Goal: Transaction & Acquisition: Purchase product/service

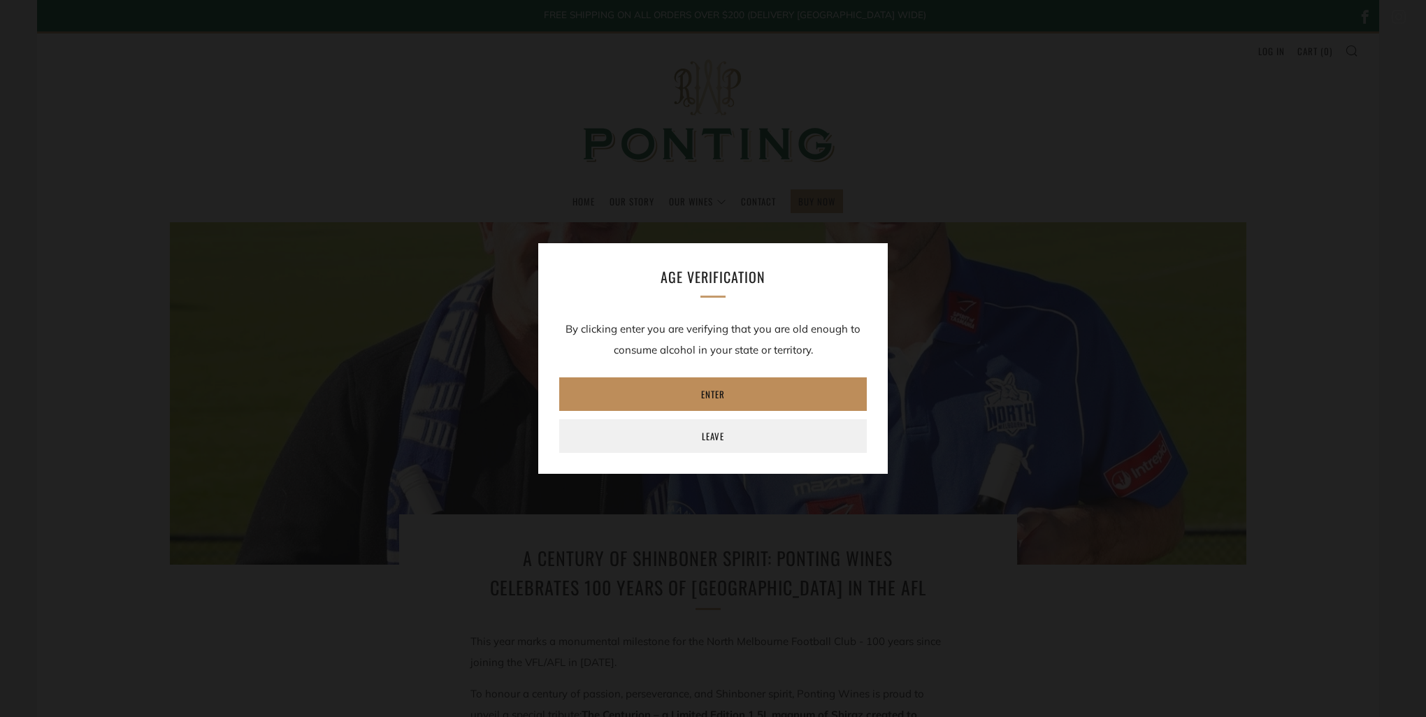
click at [749, 392] on link "Enter" at bounding box center [713, 394] width 308 height 34
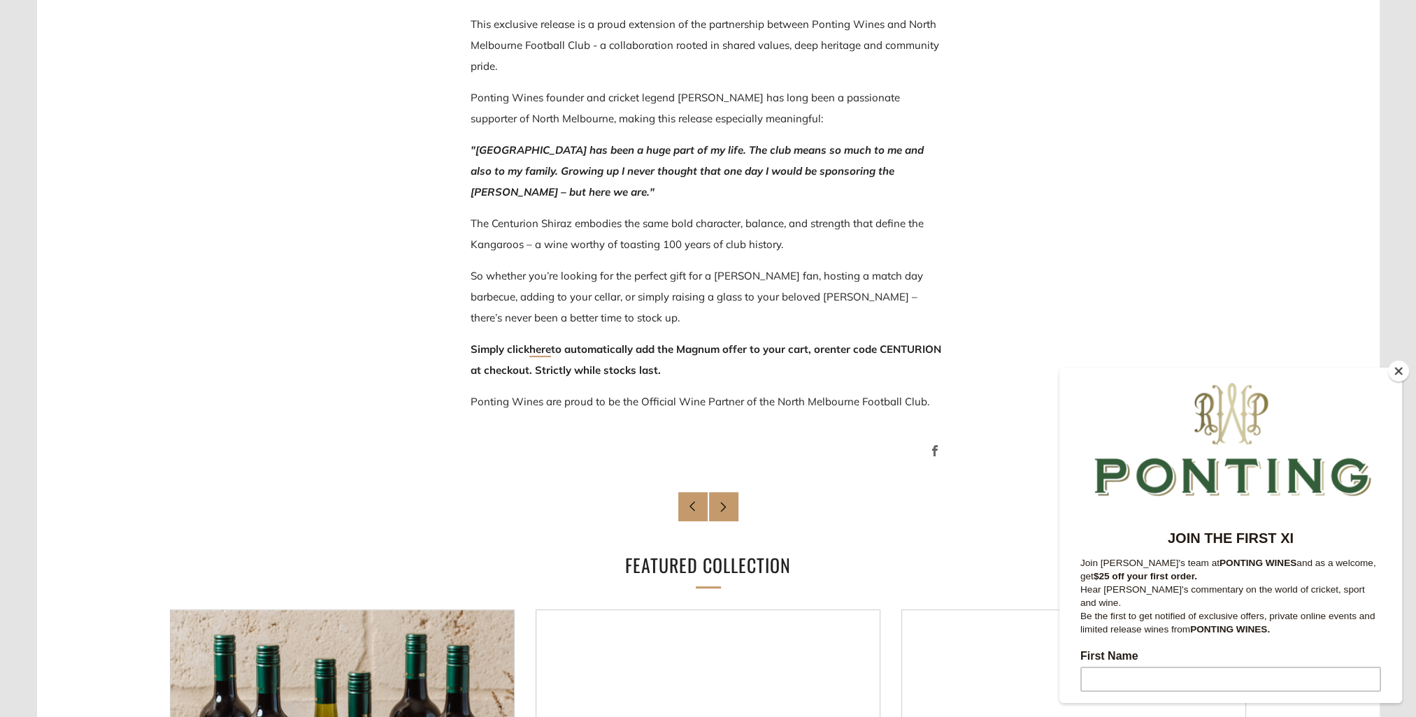
scroll to position [839, 0]
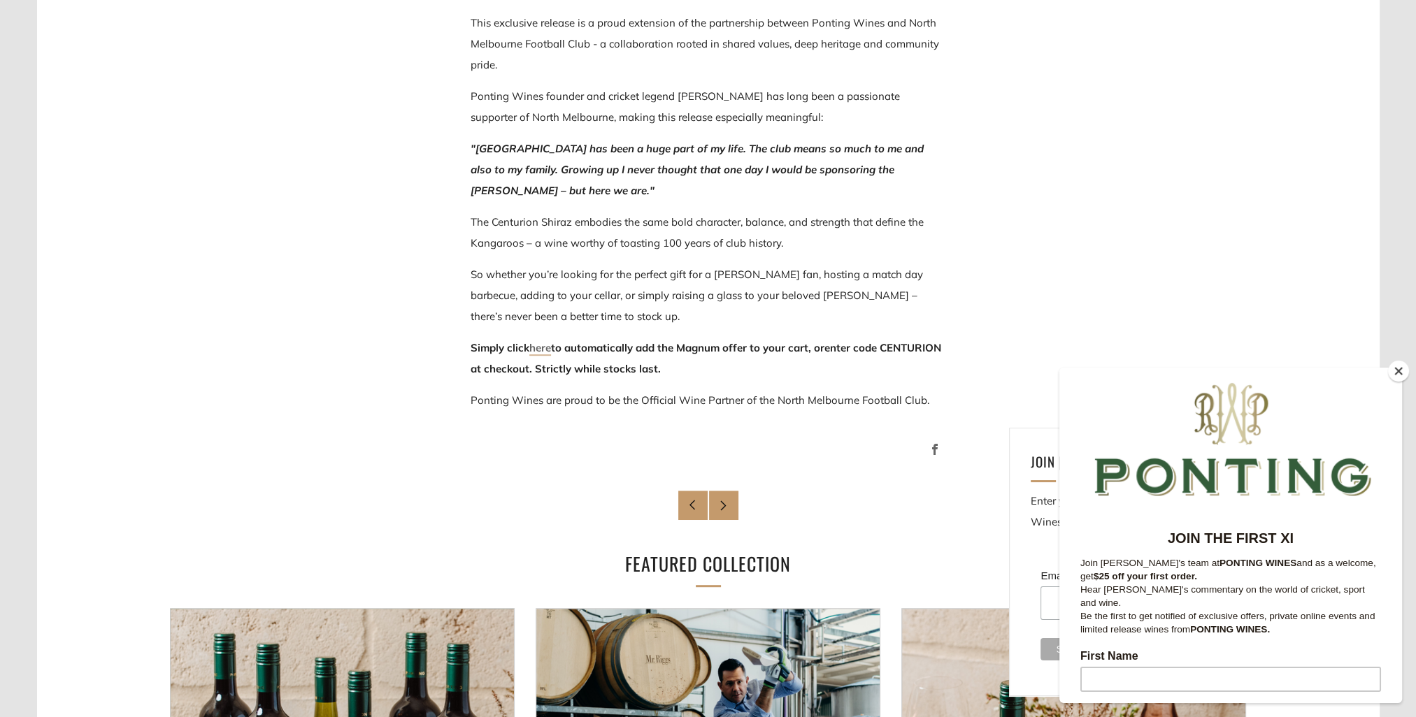
click at [544, 348] on link "here" at bounding box center [540, 348] width 22 height 15
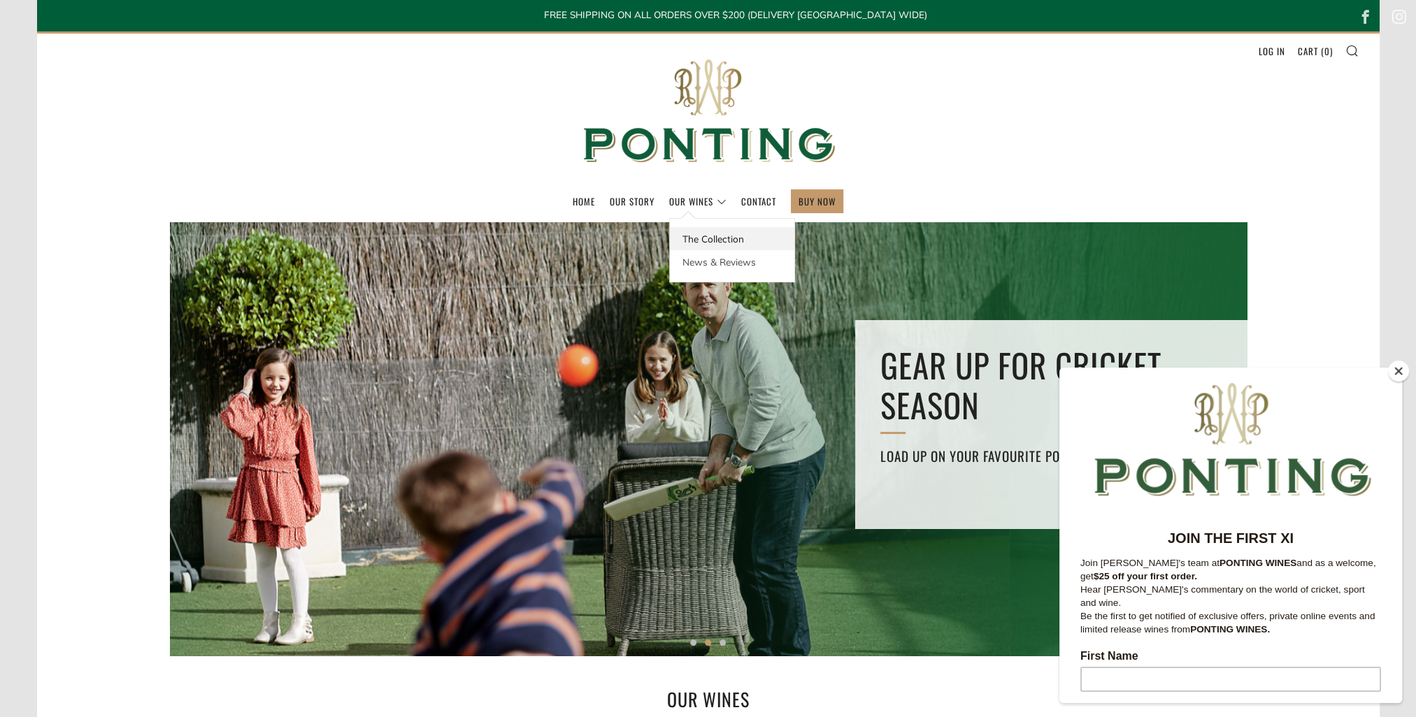
click at [710, 233] on link "The Collection" at bounding box center [732, 238] width 124 height 23
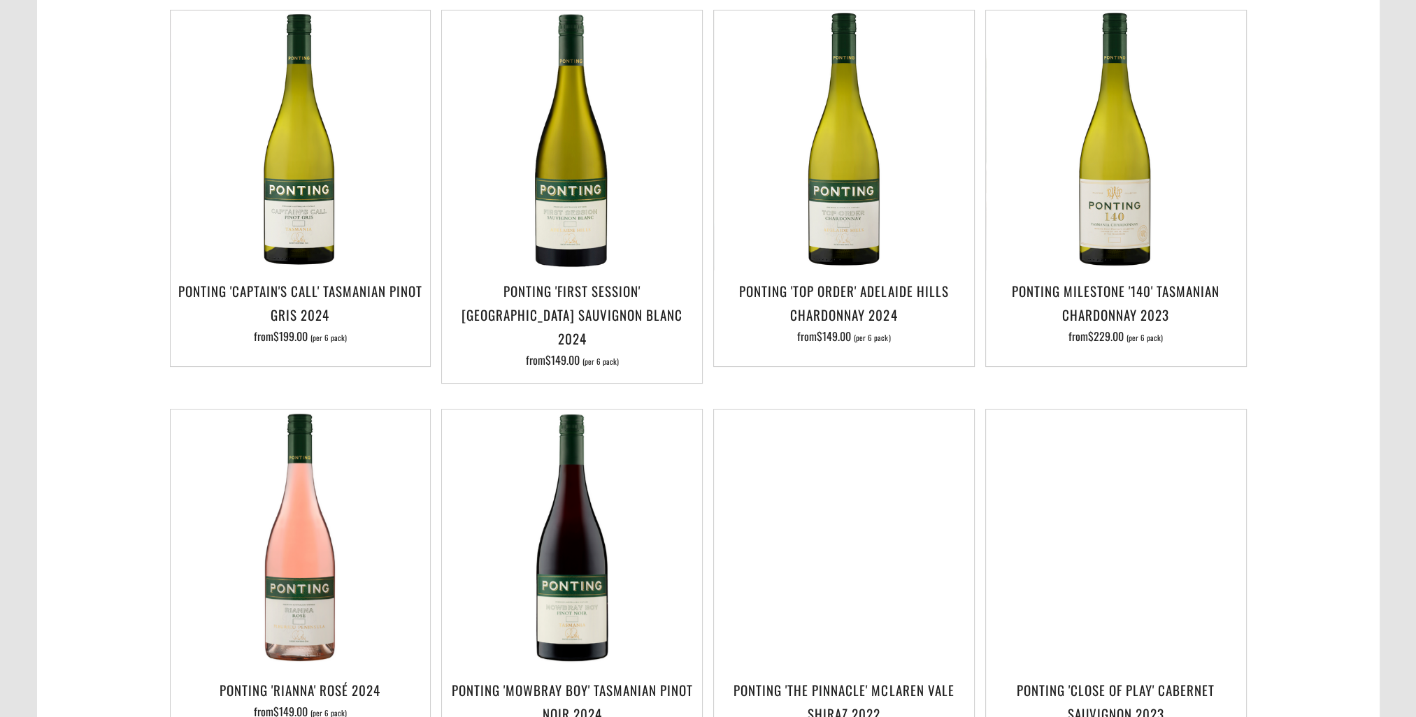
scroll to position [350, 0]
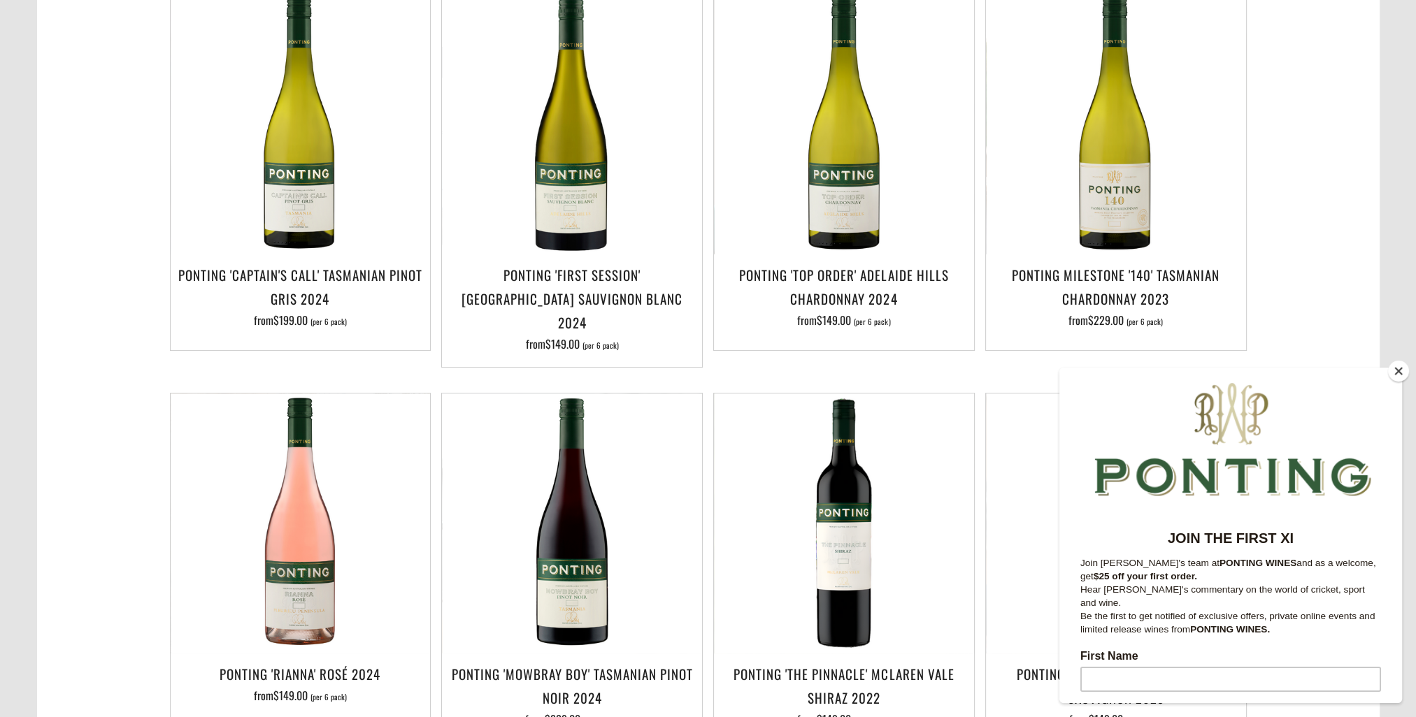
click at [1397, 370] on button "Close" at bounding box center [1398, 371] width 21 height 21
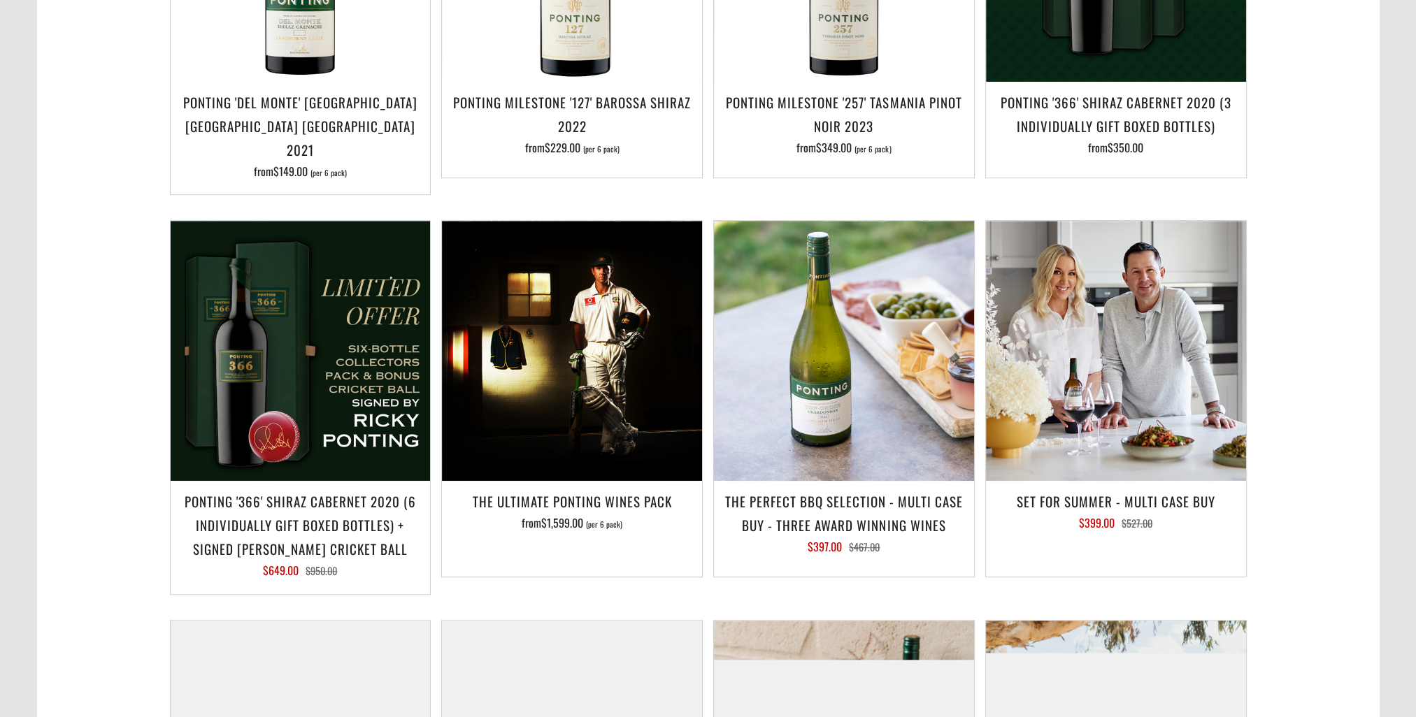
scroll to position [1328, 0]
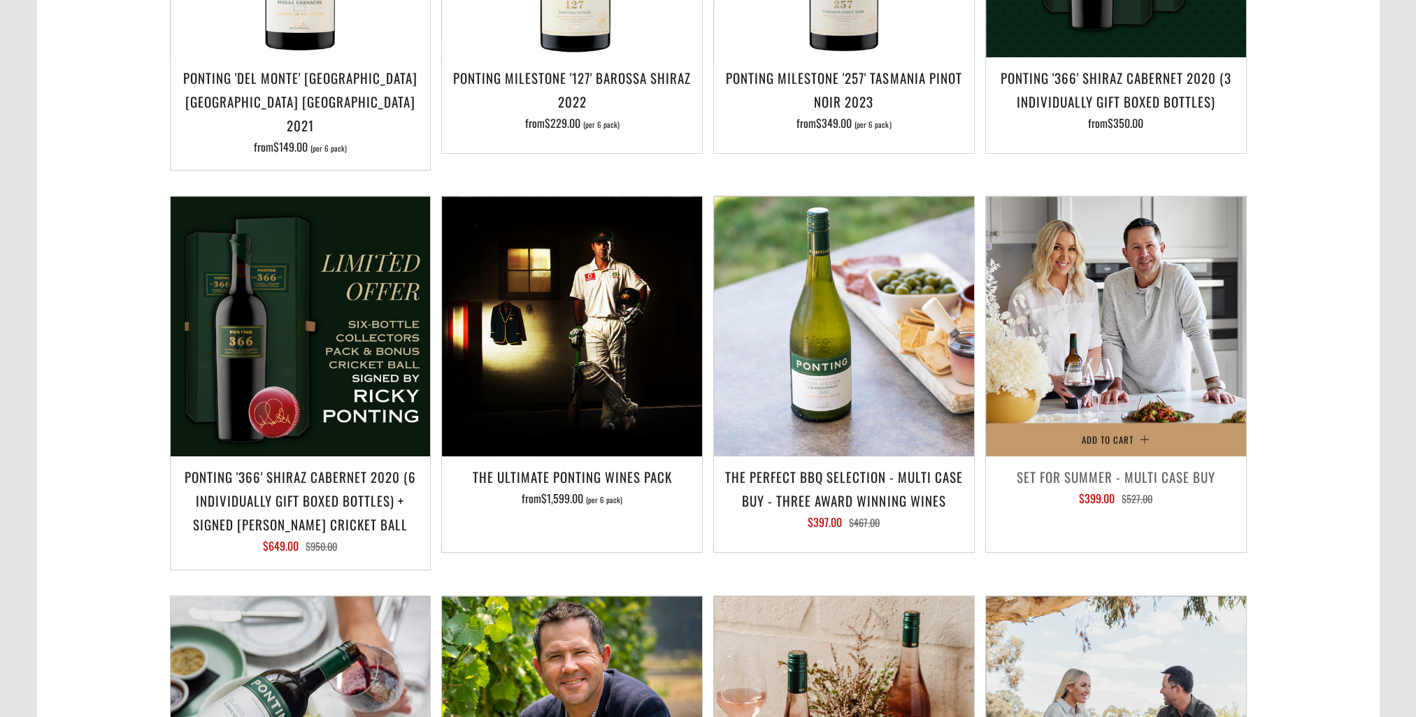
click at [1204, 429] on div "Add to Cart Set For Summer - Multi Case Buy $399.00 $527.00" at bounding box center [1115, 374] width 261 height 357
click at [1202, 465] on h3 "Set For Summer - Multi Case Buy" at bounding box center [1116, 477] width 246 height 24
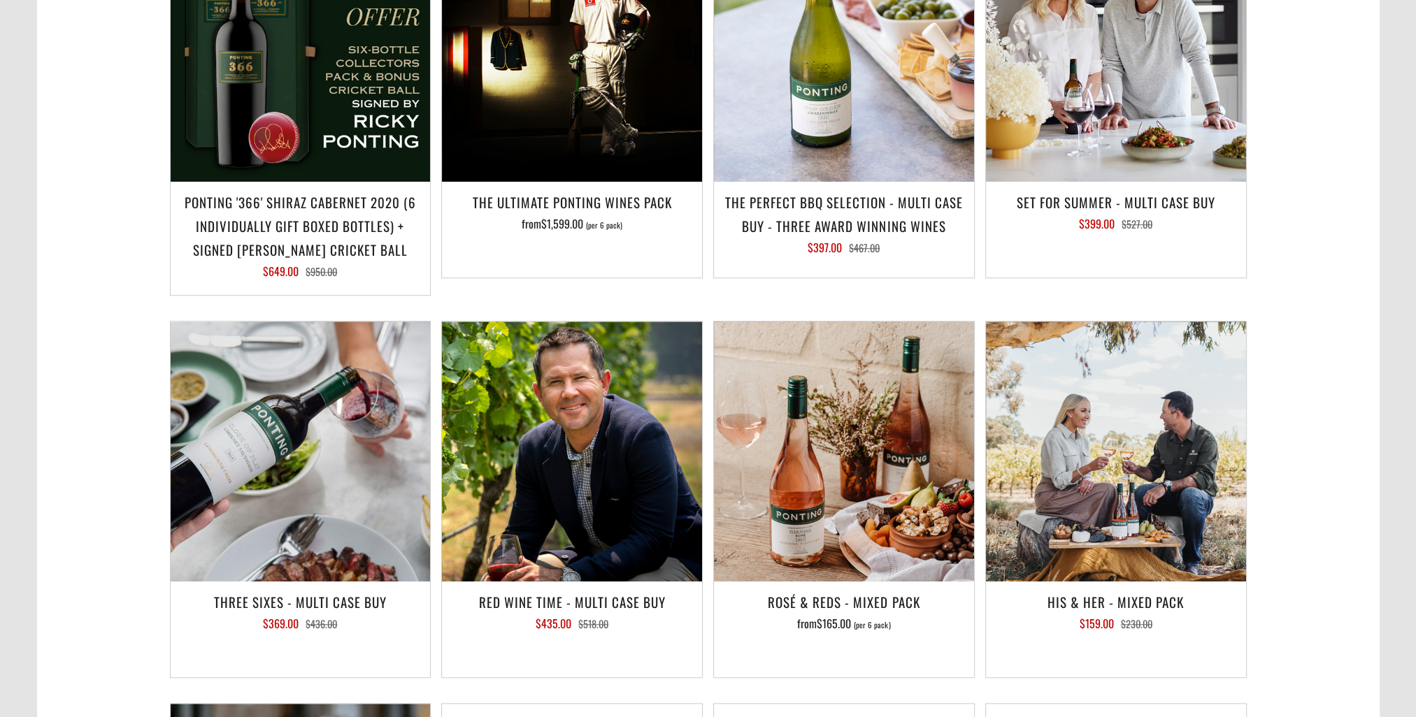
scroll to position [1678, 0]
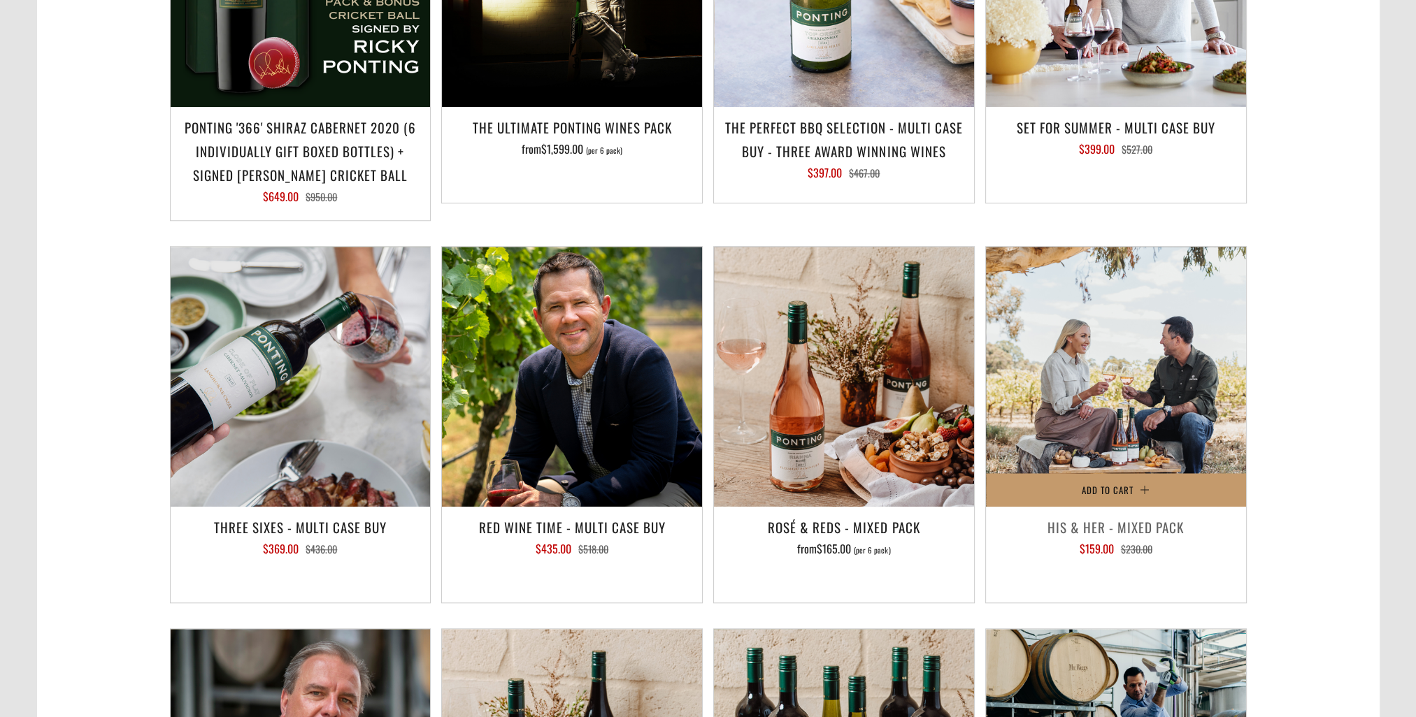
click at [1130, 515] on h3 "His & Her - Mixed Pack" at bounding box center [1116, 527] width 246 height 24
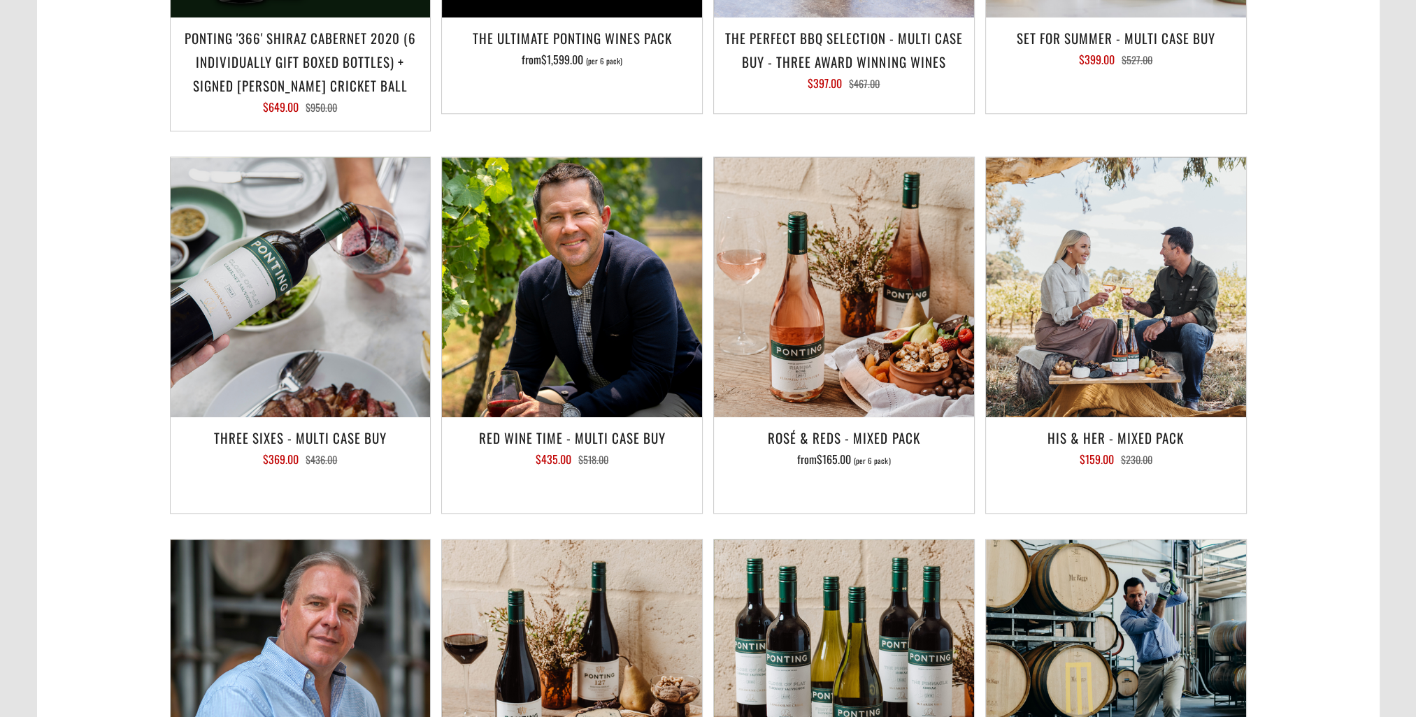
scroll to position [2027, 0]
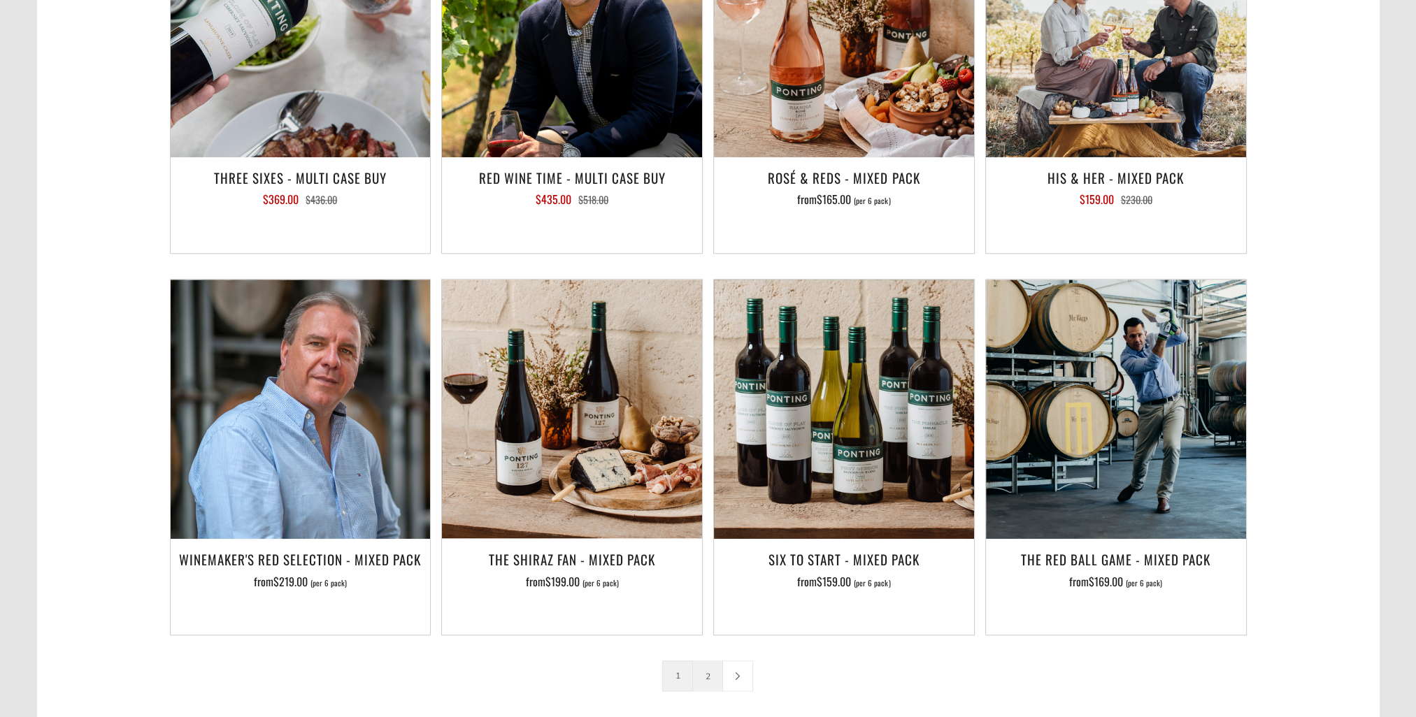
click at [702, 661] on link "2" at bounding box center [707, 675] width 29 height 29
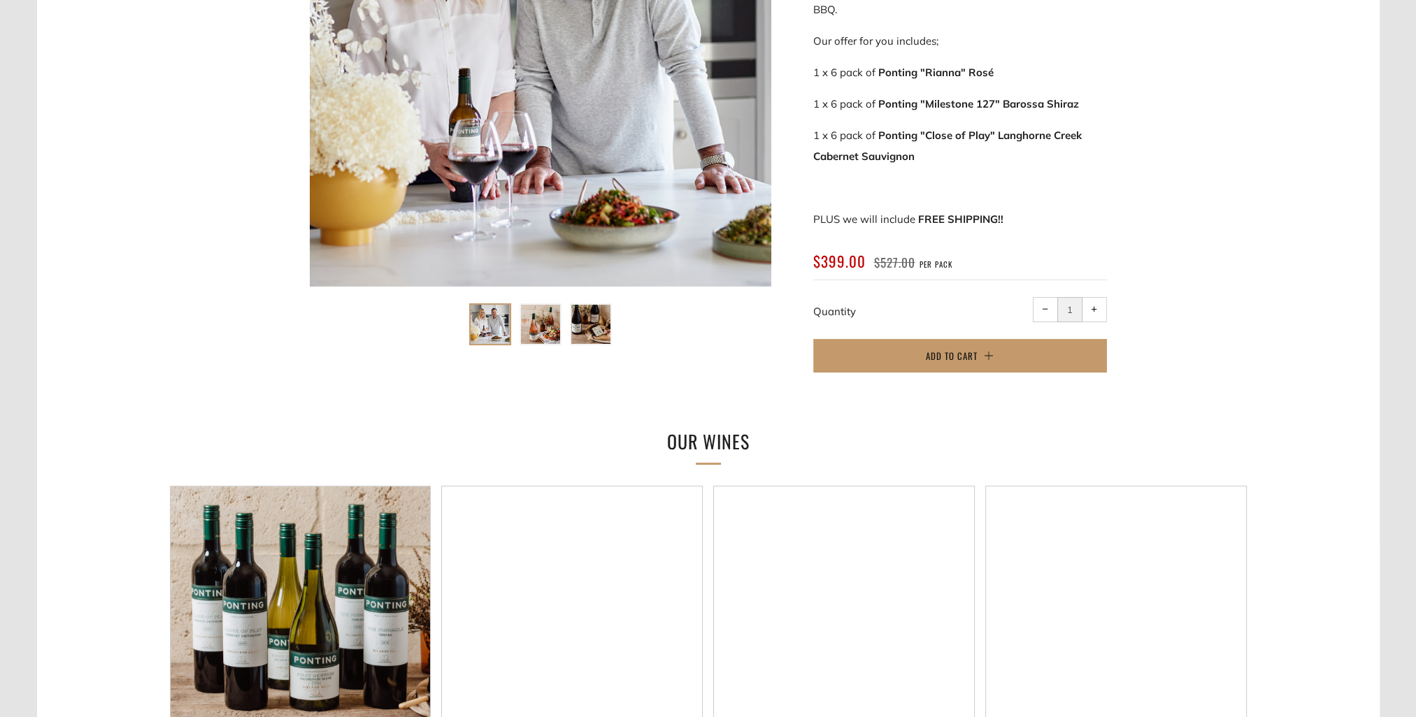
scroll to position [419, 0]
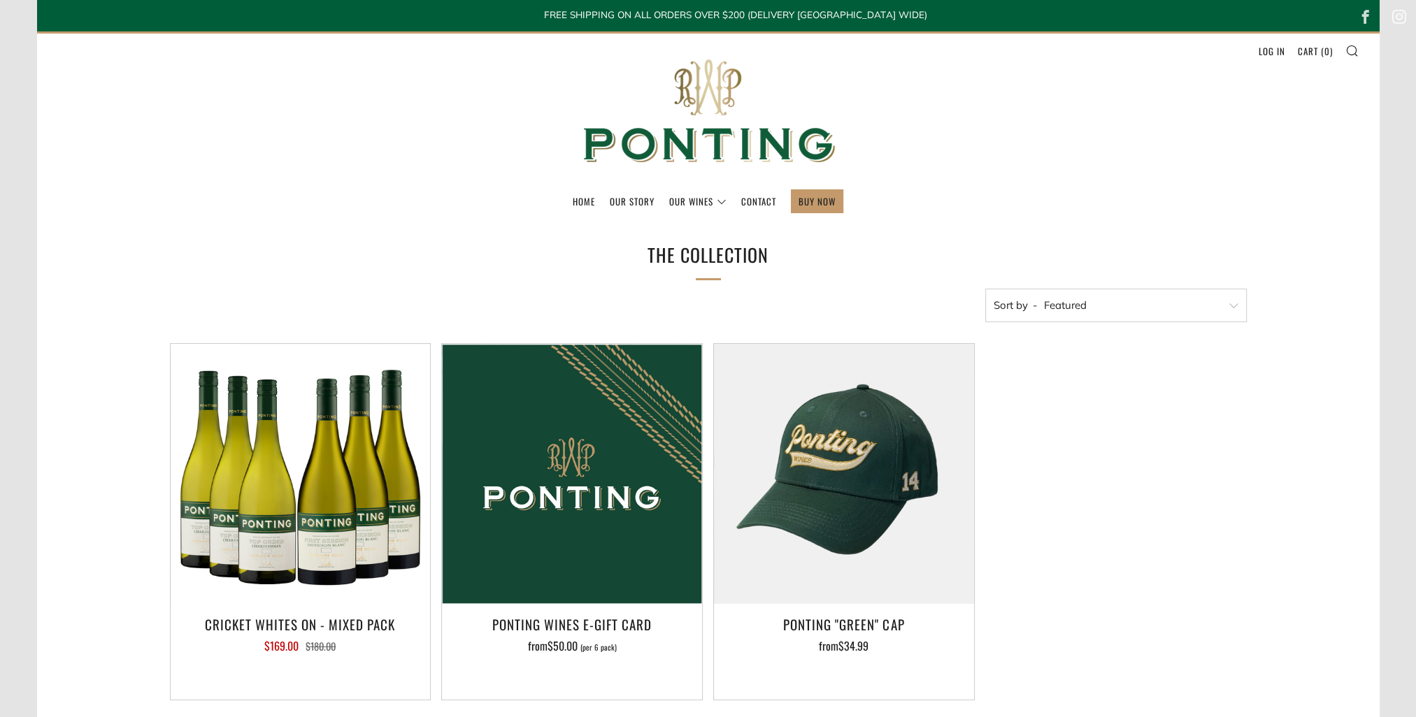
scroll to position [70, 0]
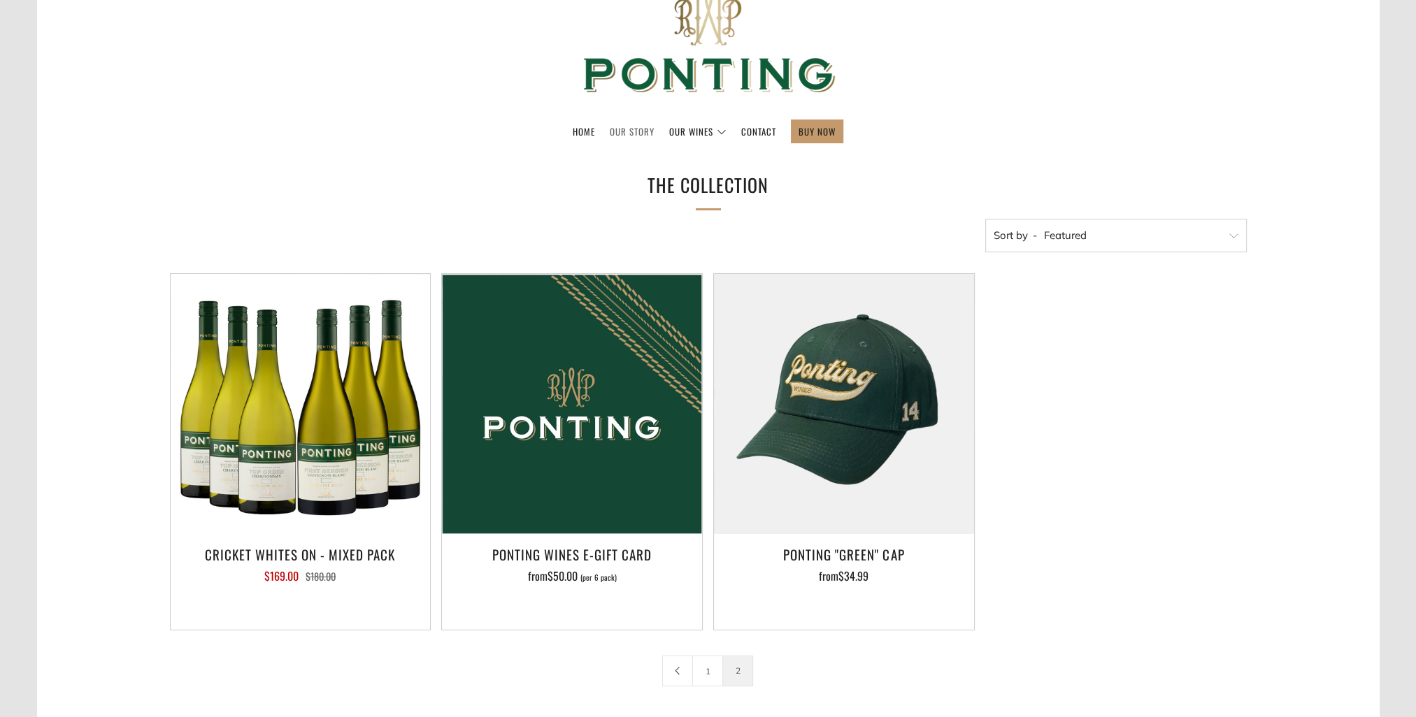
click at [624, 123] on link "Our Story" at bounding box center [632, 131] width 45 height 22
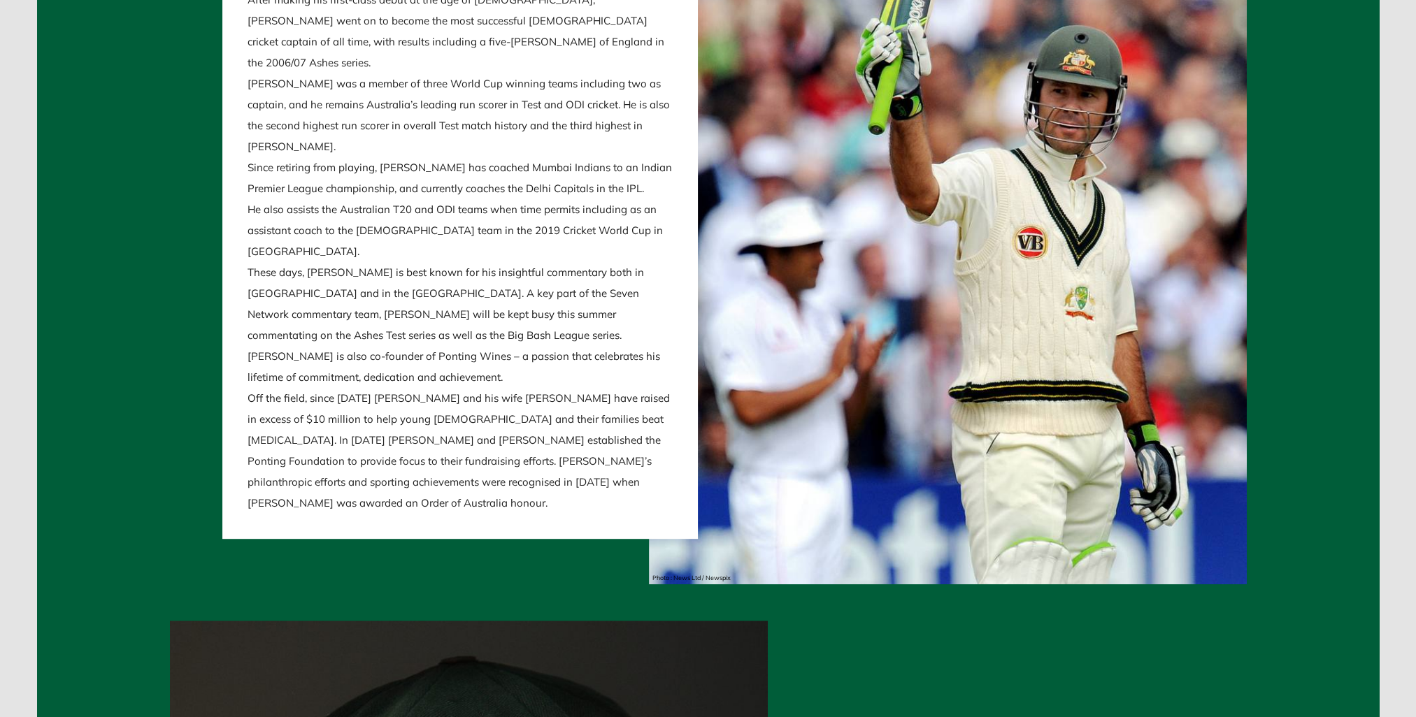
scroll to position [1398, 0]
